Goal: Submit feedback/report problem: Submit feedback/report problem

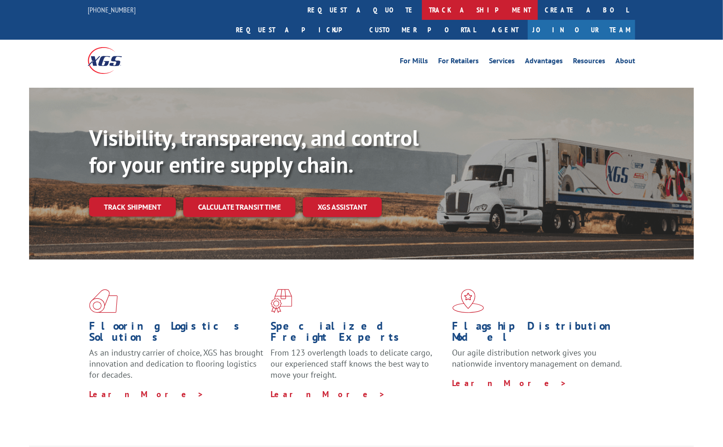
click at [422, 8] on link "track a shipment" at bounding box center [480, 10] width 116 height 20
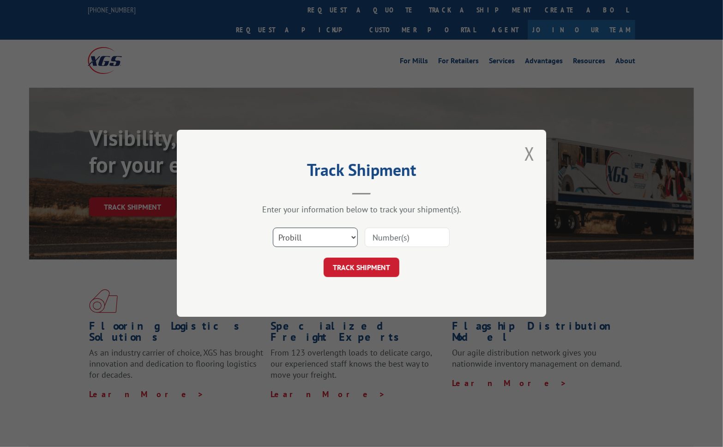
click at [323, 241] on select "Select category... Probill BOL PO" at bounding box center [315, 237] width 85 height 19
select select "bol"
click at [273, 228] on select "Select category... Probill BOL PO" at bounding box center [315, 237] width 85 height 19
click at [406, 237] on input at bounding box center [407, 237] width 85 height 19
type input "452843"
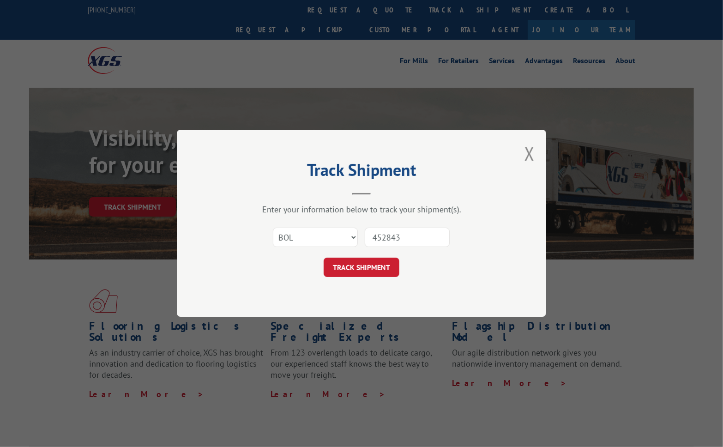
click button "TRACK SHIPMENT" at bounding box center [361, 267] width 76 height 19
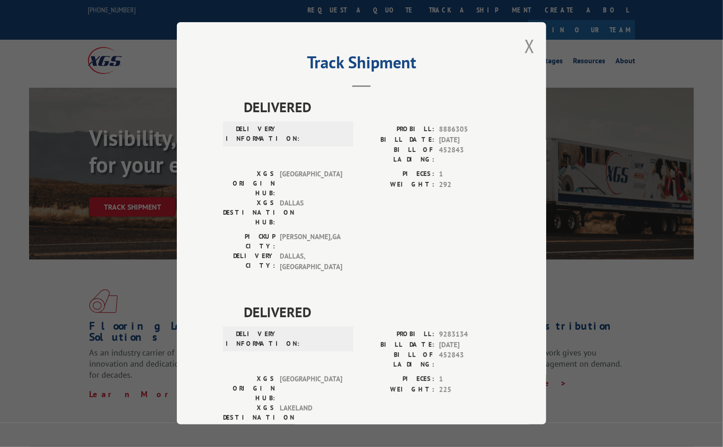
click at [515, 49] on div "Track Shipment DELIVERED DELIVERY INFORMATION: PROBILL: 8886305 BILL DATE: 04/0…" at bounding box center [361, 223] width 369 height 402
click at [521, 50] on div "Track Shipment DELIVERED DELIVERY INFORMATION: PROBILL: 8886305 BILL DATE: 04/0…" at bounding box center [361, 223] width 369 height 402
drag, startPoint x: 521, startPoint y: 50, endPoint x: 492, endPoint y: 76, distance: 38.9
click at [492, 76] on header "Track Shipment" at bounding box center [361, 71] width 277 height 31
click at [524, 49] on button "Close modal" at bounding box center [529, 46] width 10 height 24
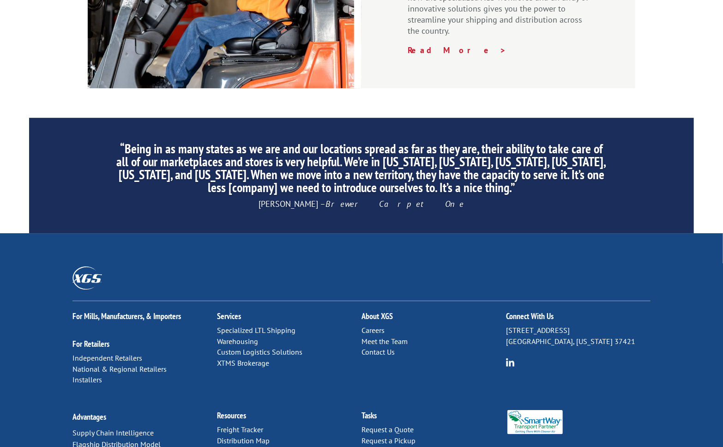
scroll to position [1379, 0]
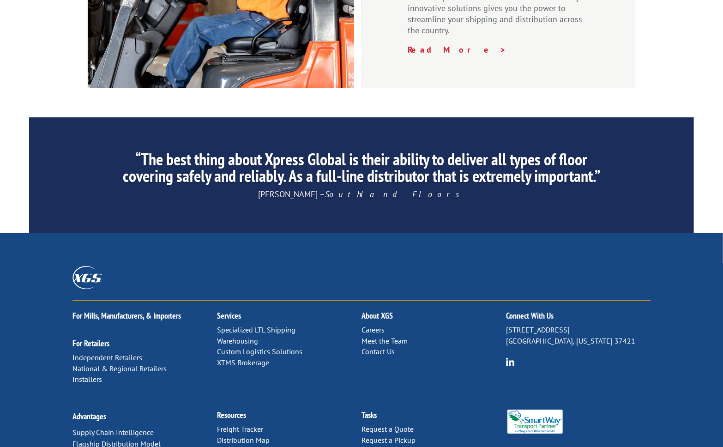
click at [374, 347] on link "Contact Us" at bounding box center [377, 351] width 33 height 9
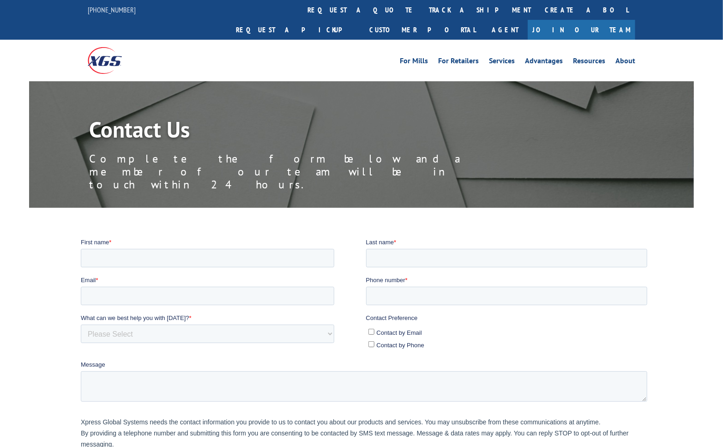
scroll to position [77, 0]
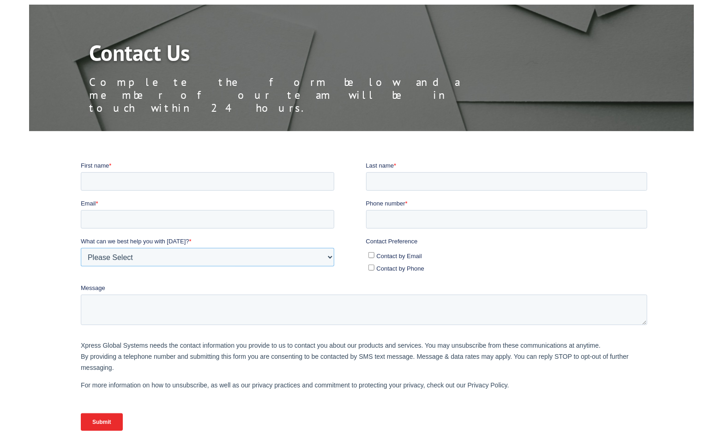
click at [293, 248] on select "Please Select Quoting, Opening New Account, or New Business Opportunity Shipmen…" at bounding box center [206, 256] width 253 height 18
select select "Other"
click at [80, 247] on select "Please Select Quoting, Opening New Account, or New Business Opportunity Shipmen…" at bounding box center [206, 256] width 253 height 18
click at [279, 314] on textarea "Message" at bounding box center [363, 309] width 566 height 30
click at [131, 197] on fieldset "First name * Last name *" at bounding box center [365, 180] width 570 height 38
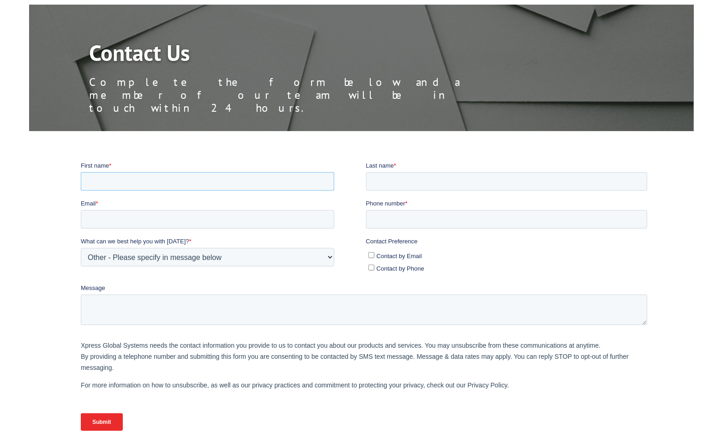
click at [135, 176] on input "First name *" at bounding box center [206, 181] width 253 height 18
type input "[PERSON_NAME]"
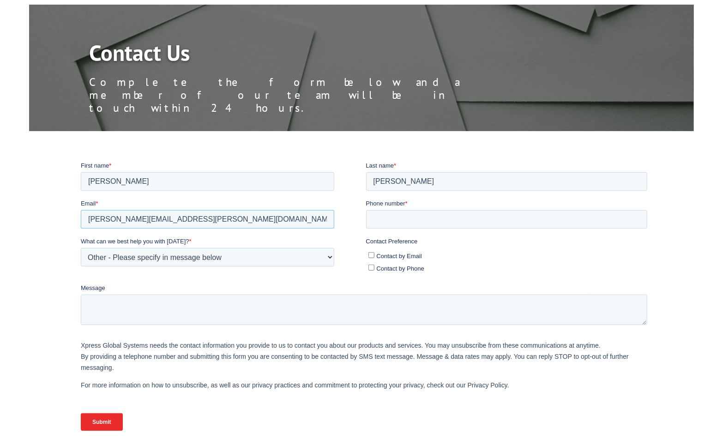
type input "[PERSON_NAME][EMAIL_ADDRESS][PERSON_NAME][DOMAIN_NAME]"
type input "[PHONE_NUMBER]"
click at [372, 252] on input "Contact by Email" at bounding box center [371, 254] width 6 height 6
checkbox input "true"
click at [350, 294] on textarea "Message" at bounding box center [363, 309] width 566 height 30
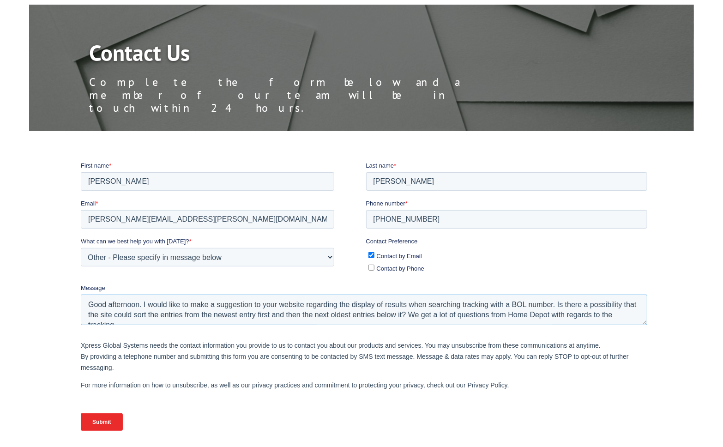
scroll to position [4, 0]
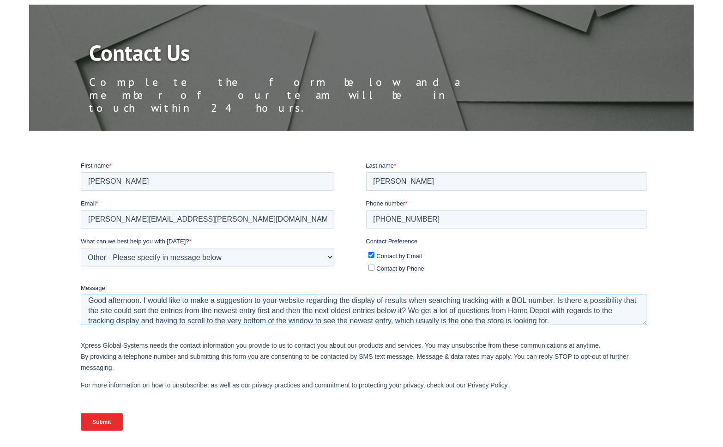
click at [380, 301] on textarea "Good afternoon. I would like to make a suggestion to your website regarding the…" at bounding box center [363, 309] width 566 height 30
click at [114, 305] on textarea "Good afternoon. I would like to make a suggestion to your website regarding the…" at bounding box center [363, 309] width 566 height 30
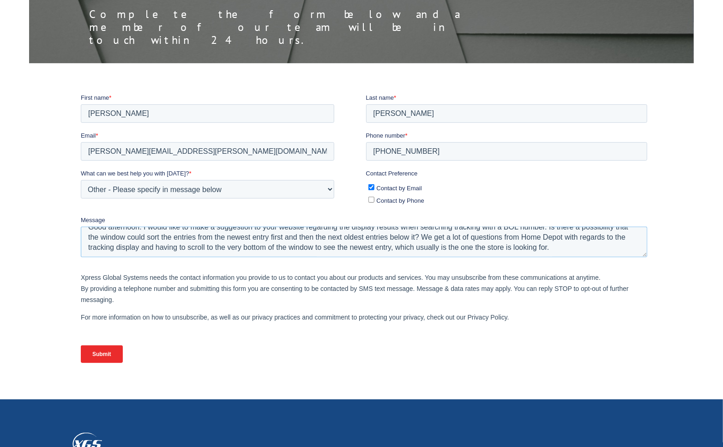
scroll to position [154, 0]
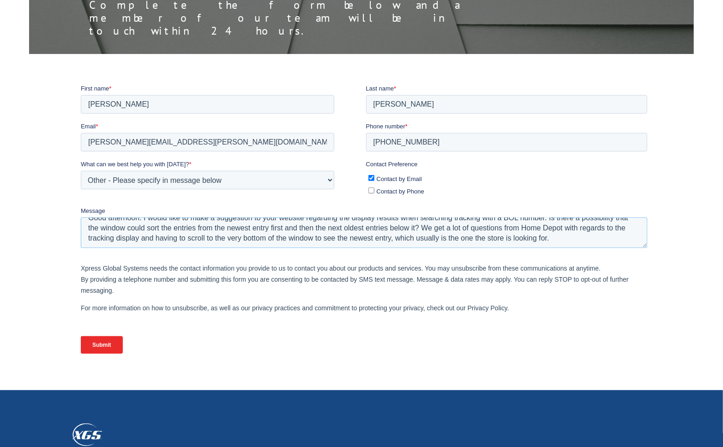
click at [567, 246] on textarea "Good afternoon. I would like to make a suggestion to your website regarding the…" at bounding box center [363, 232] width 566 height 30
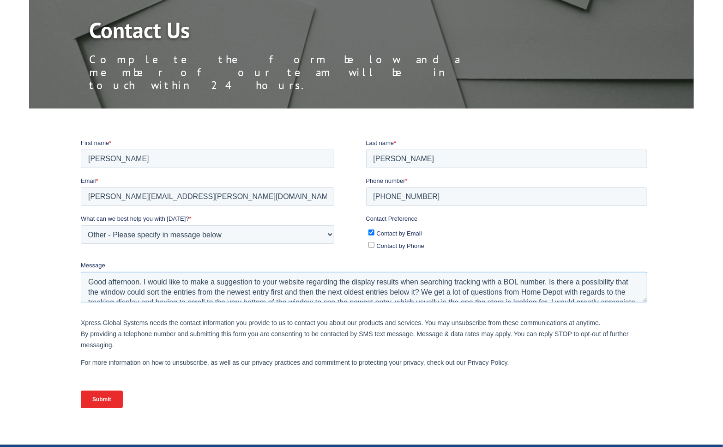
scroll to position [77, 0]
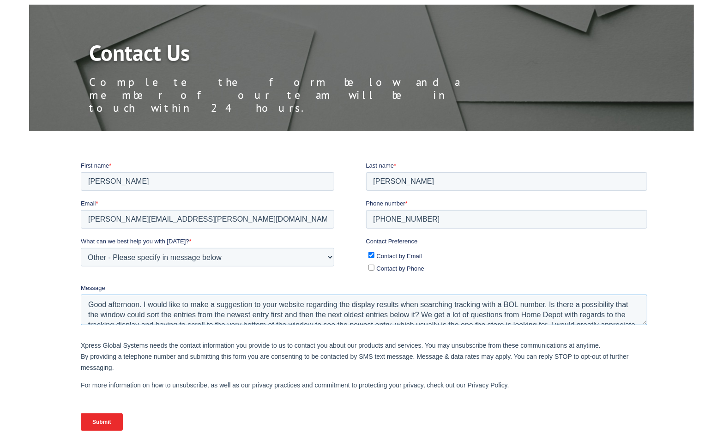
click at [139, 301] on textarea "Good afternoon. I would like to make a suggestion to your website regarding the…" at bounding box center [363, 309] width 566 height 30
type textarea "Good afternoon. My name is [PERSON_NAME] from [PERSON_NAME] Industries, Inc. I …"
click at [111, 425] on input "Submit" at bounding box center [101, 422] width 42 height 18
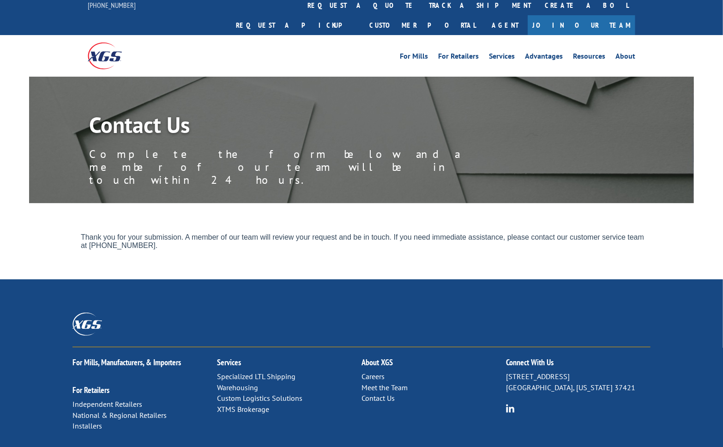
scroll to position [0, 0]
